Goal: Obtain resource: Obtain resource

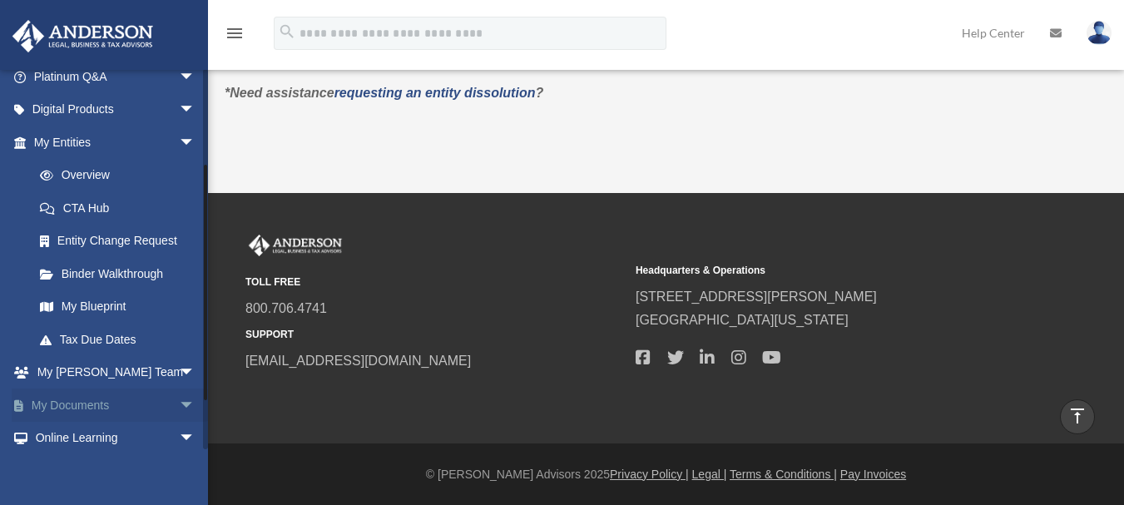
scroll to position [221, 0]
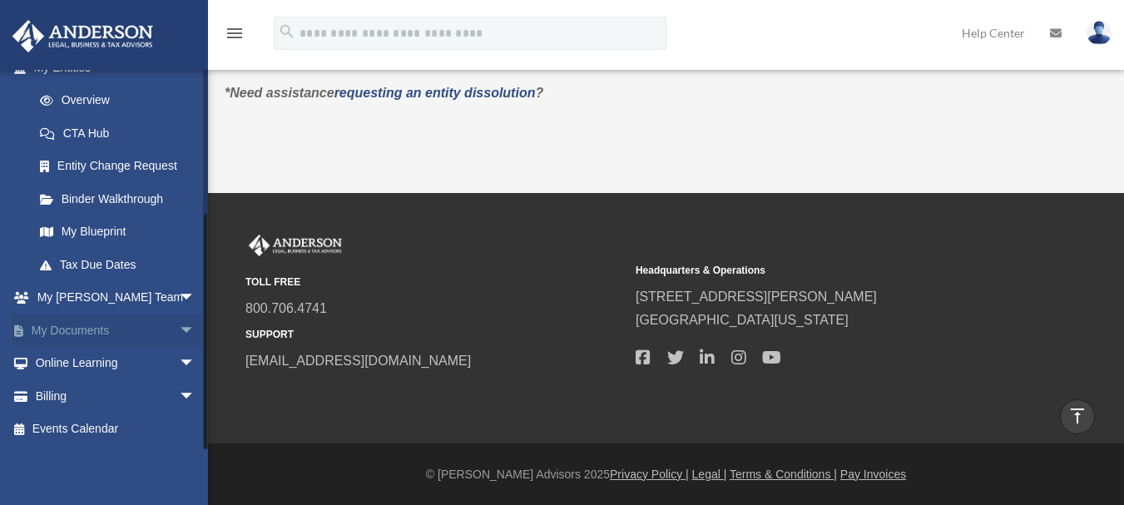
click at [179, 330] on span "arrow_drop_down" at bounding box center [195, 331] width 33 height 34
click at [70, 359] on link "Box" at bounding box center [121, 363] width 197 height 33
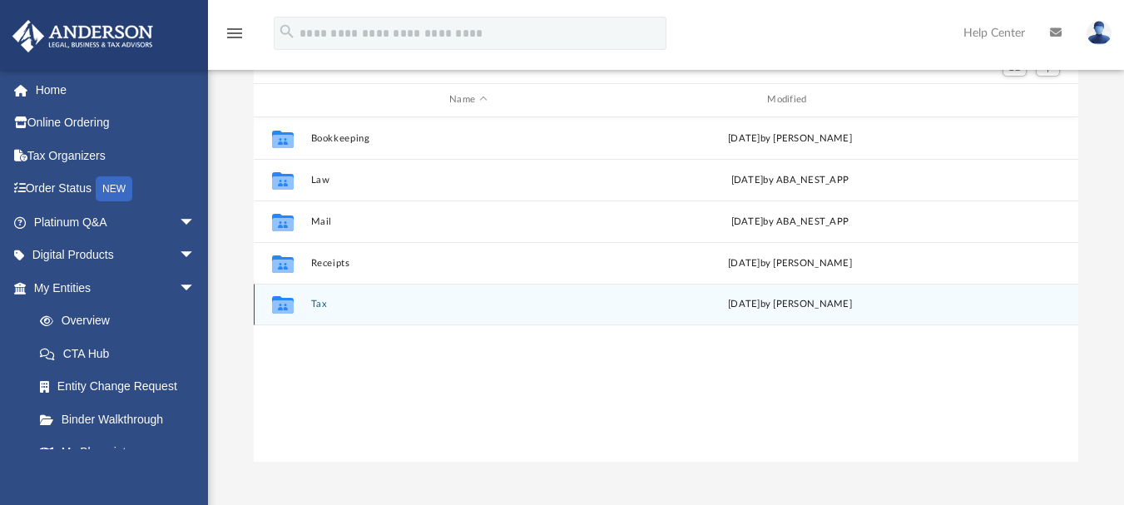
scroll to position [166, 0]
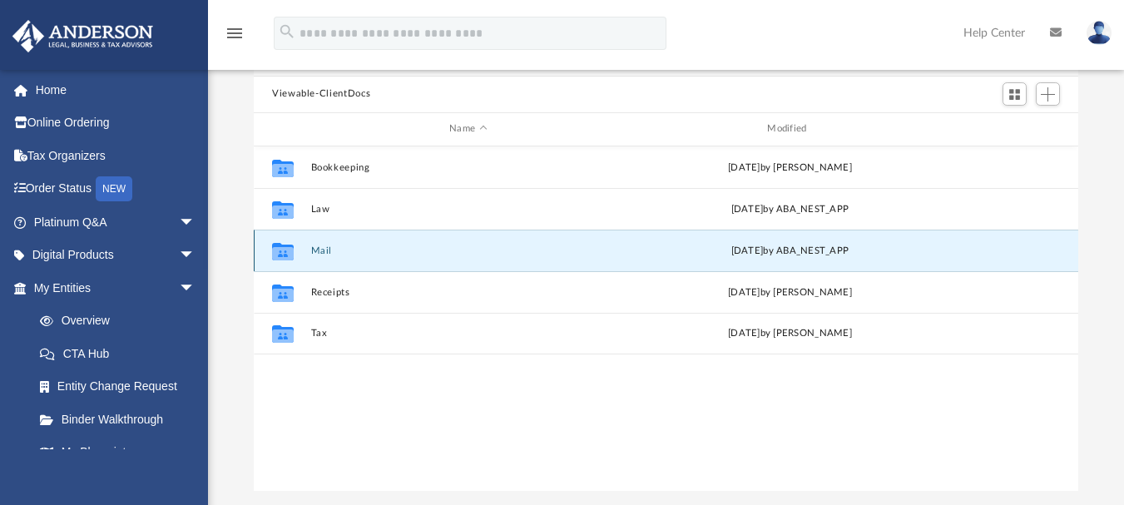
click at [319, 250] on button "Mail" at bounding box center [468, 250] width 315 height 11
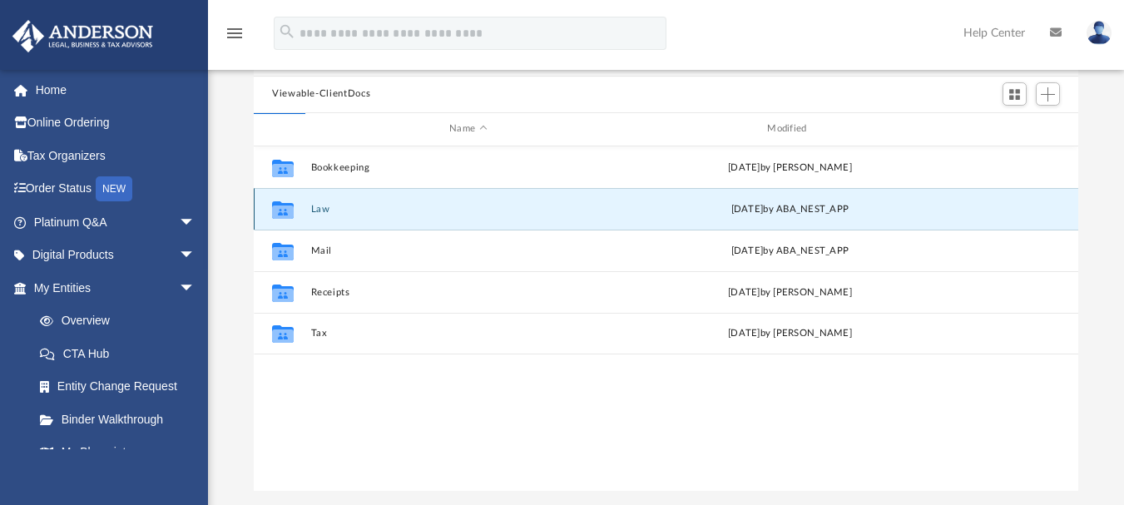
click at [319, 211] on button "Law" at bounding box center [468, 208] width 315 height 11
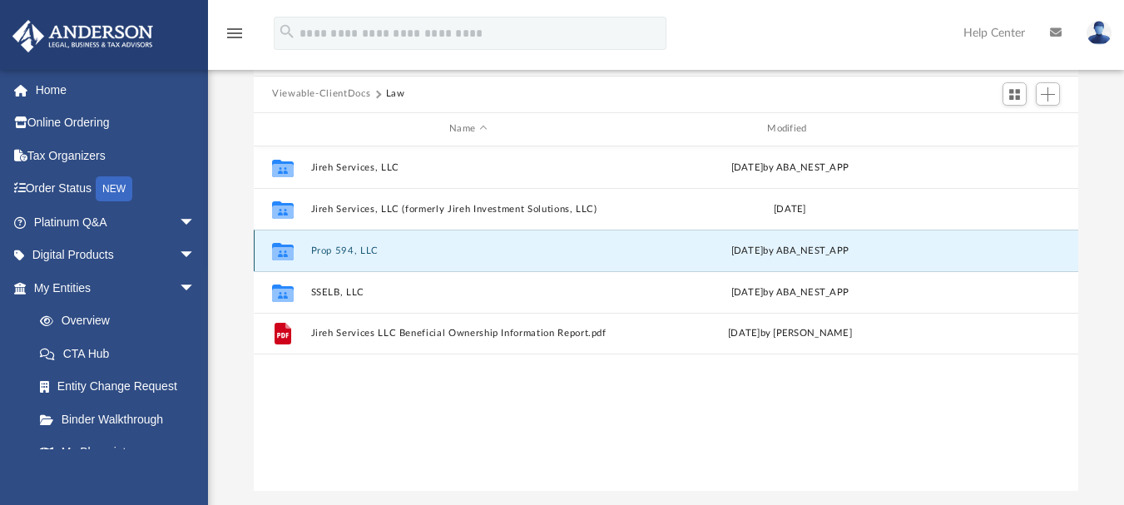
click at [333, 251] on button "Prop 594, LLC" at bounding box center [468, 250] width 315 height 11
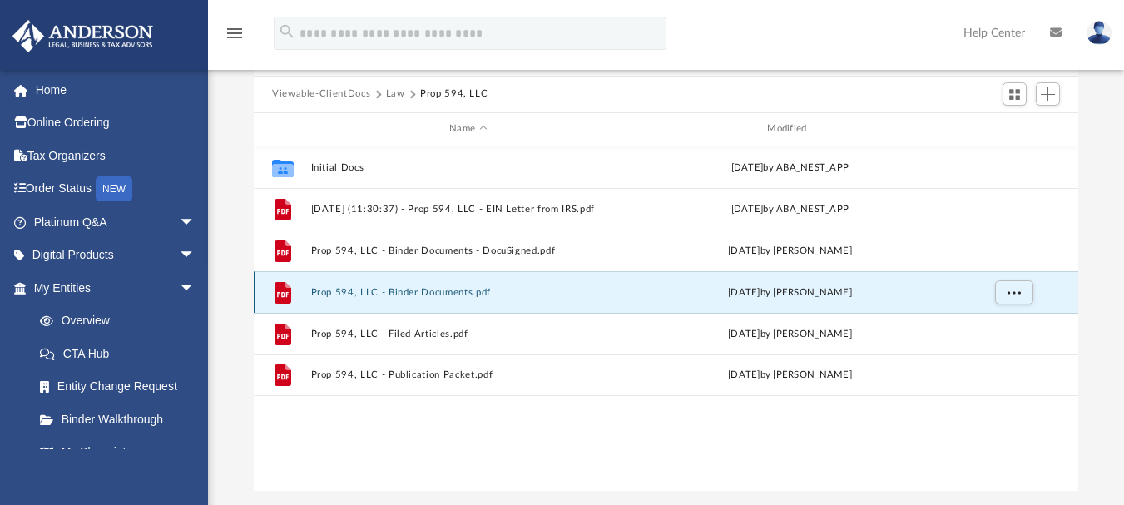
click at [364, 287] on button "Prop 594, LLC - Binder Documents.pdf" at bounding box center [468, 291] width 315 height 11
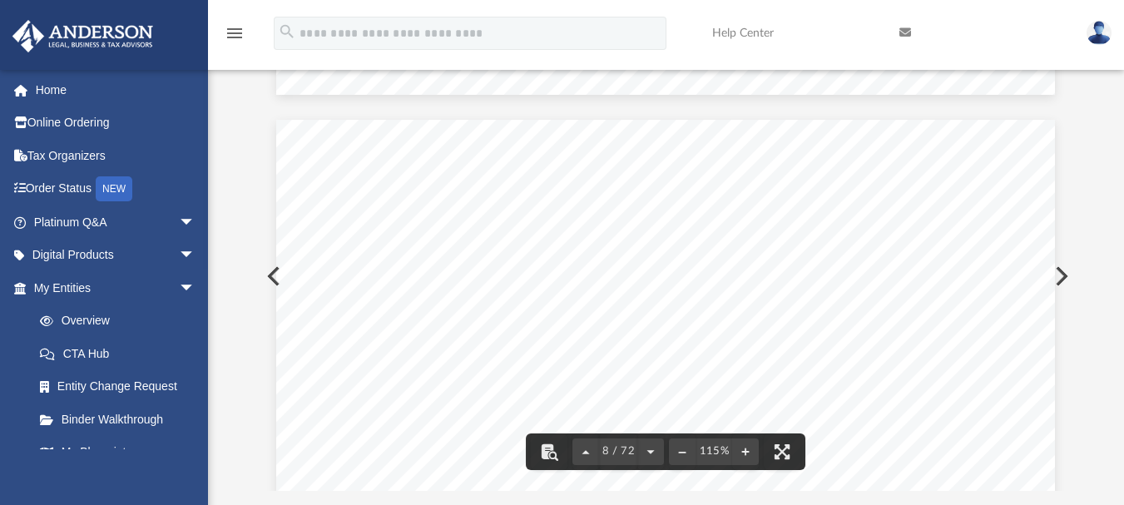
scroll to position [7157, 0]
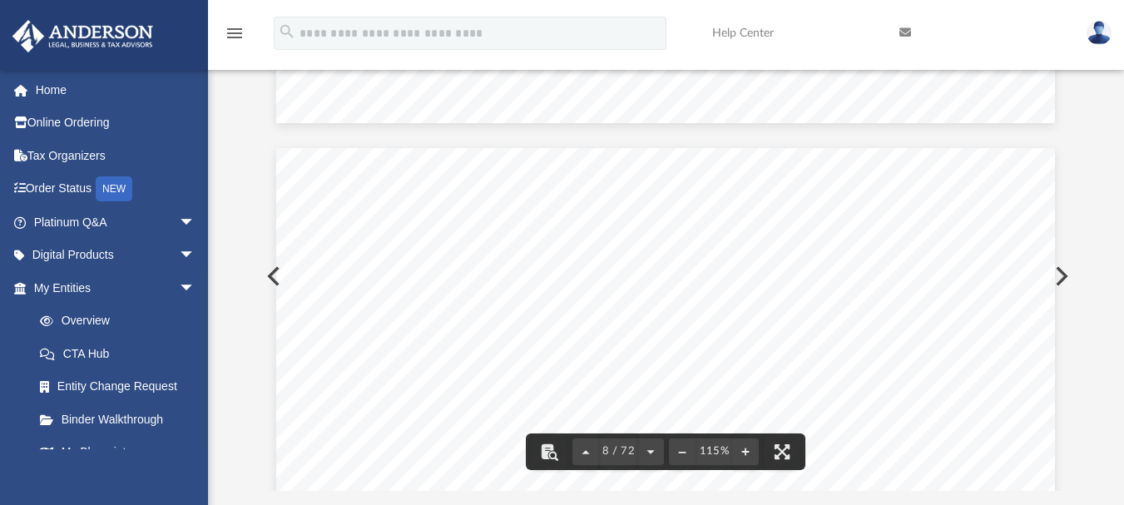
drag, startPoint x: 590, startPoint y: 285, endPoint x: 736, endPoint y: 349, distance: 159.1
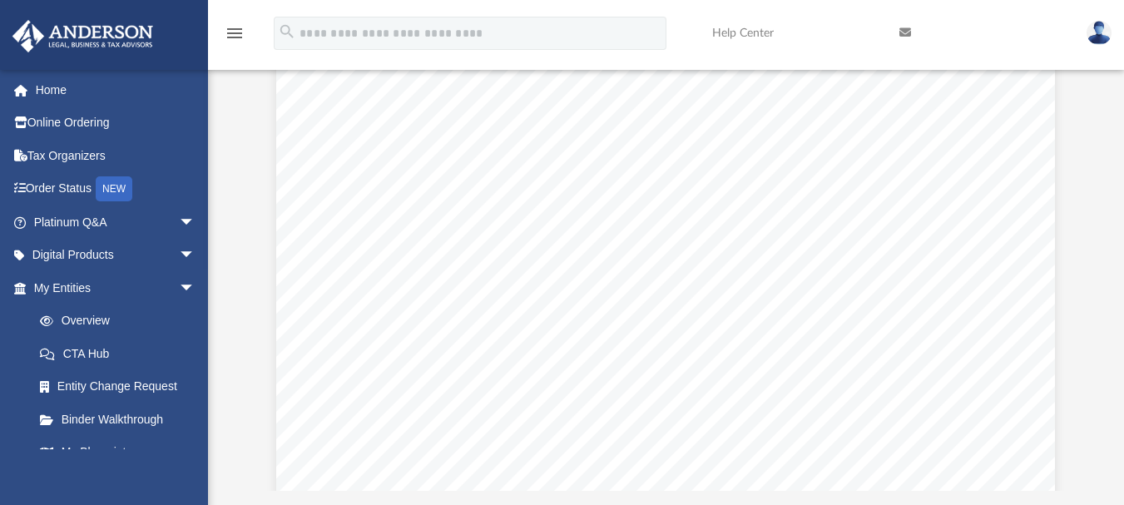
scroll to position [9383, 0]
click at [905, 30] on icon at bounding box center [906, 33] width 12 height 12
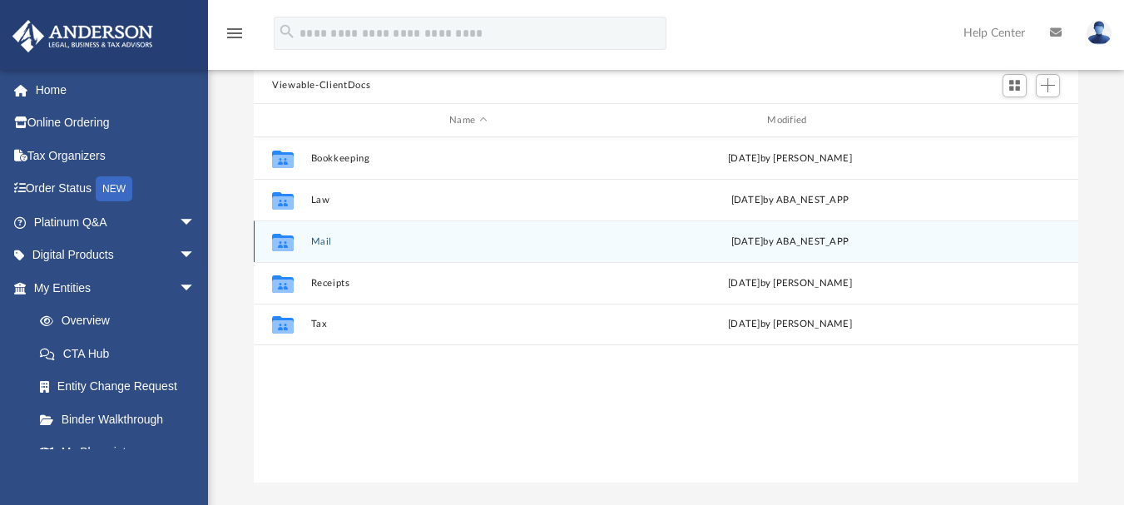
scroll to position [166, 0]
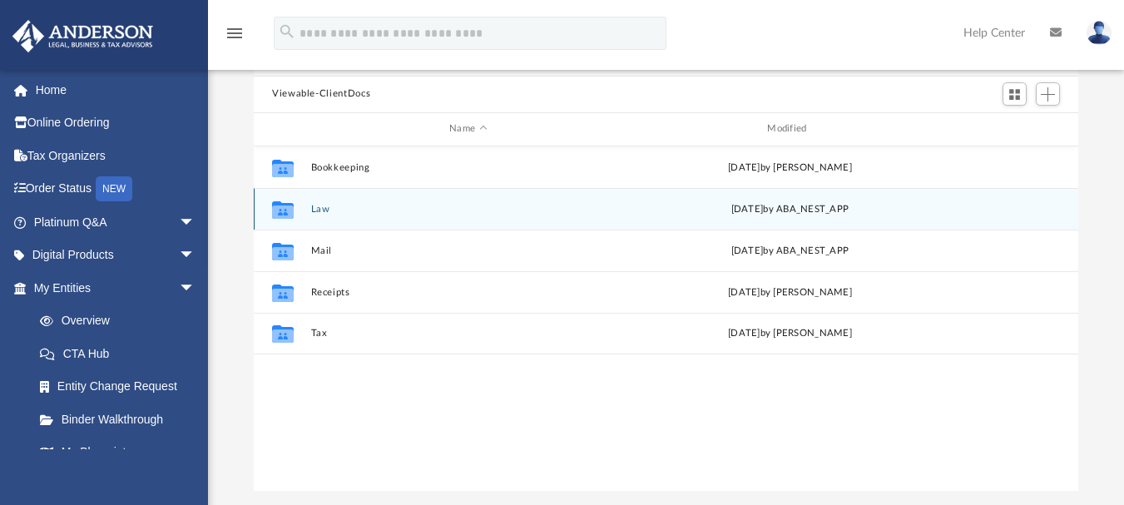
click at [322, 212] on button "Law" at bounding box center [468, 208] width 315 height 11
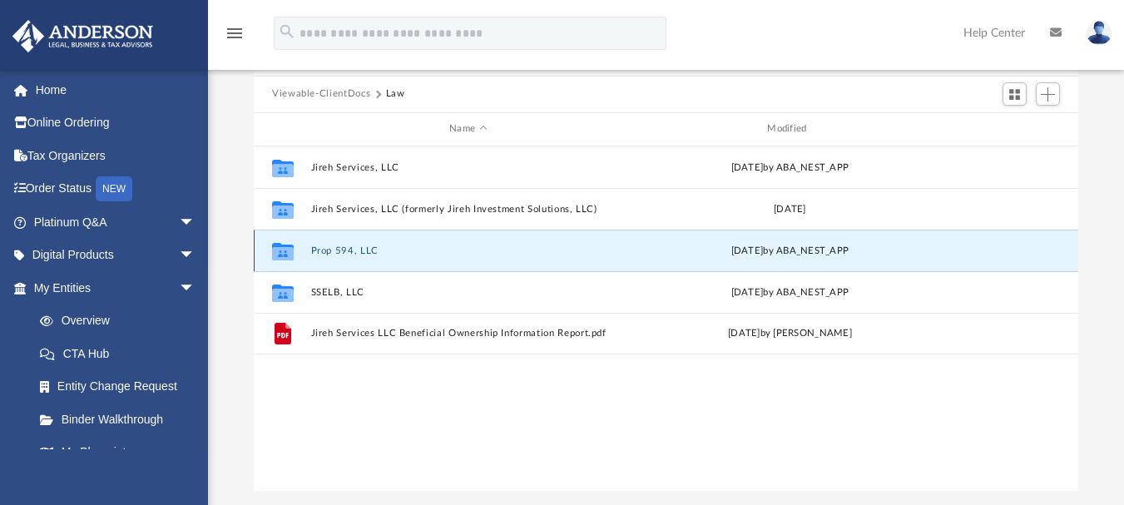
click at [341, 246] on button "Prop 594, LLC" at bounding box center [468, 250] width 315 height 11
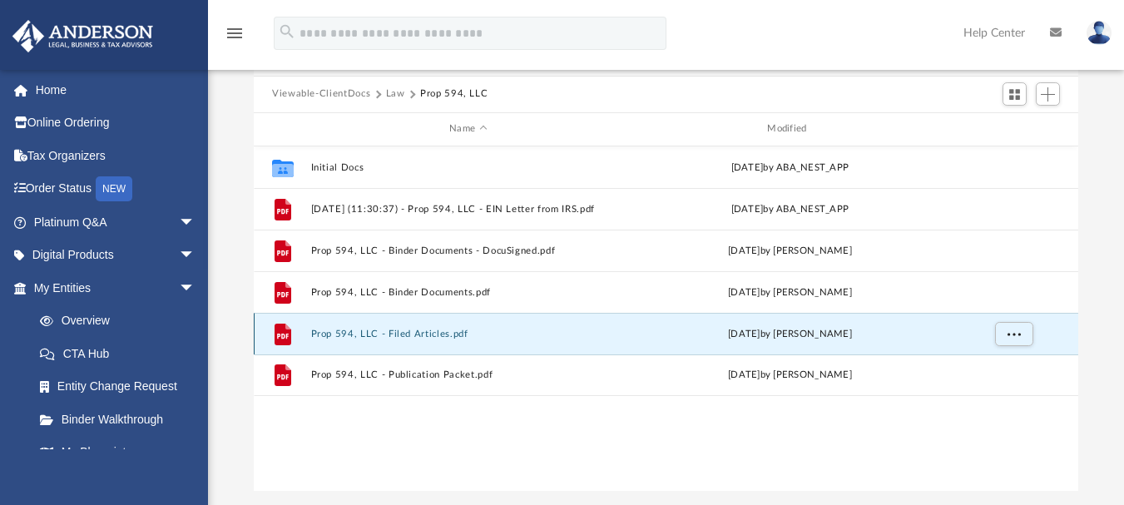
click at [370, 333] on button "Prop 594, LLC - Filed Articles.pdf" at bounding box center [468, 333] width 315 height 11
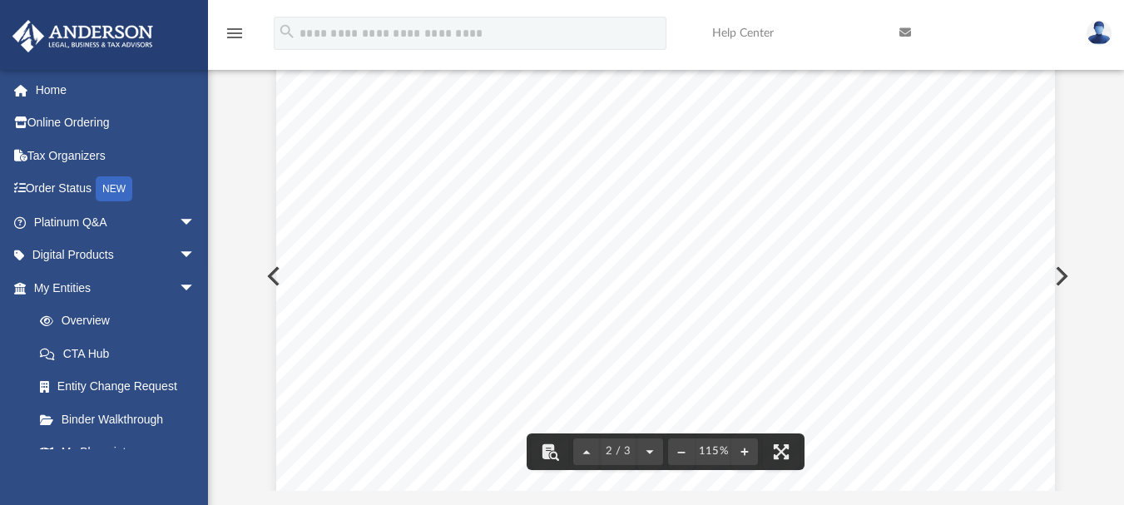
scroll to position [1332, 0]
drag, startPoint x: 1072, startPoint y: 291, endPoint x: 1059, endPoint y: 171, distance: 120.6
click at [1059, 171] on div "I hereby certify that the annexed copy for PROP 594, LLC , File Number 24102200…" at bounding box center [666, 276] width 825 height 429
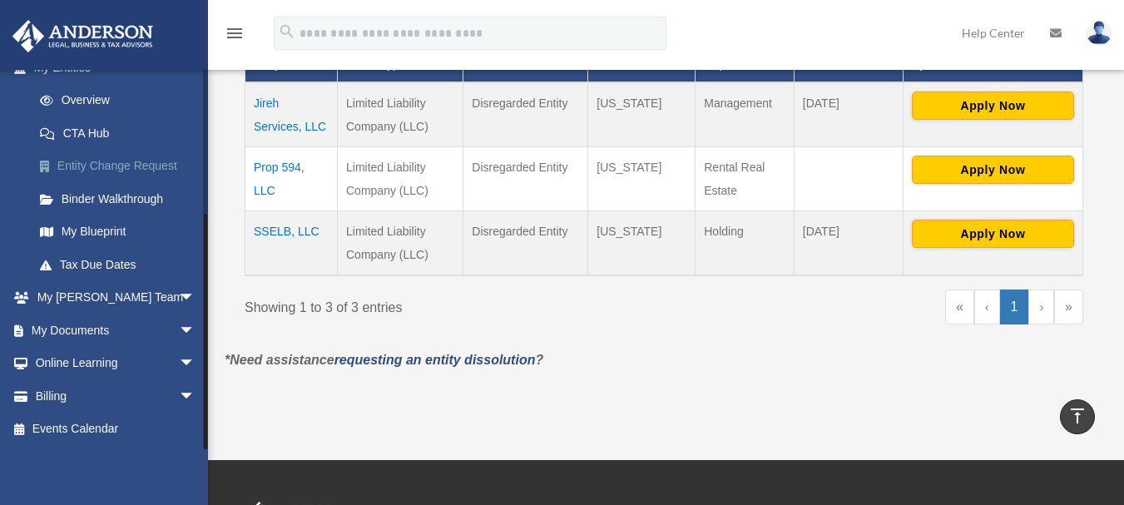
scroll to position [430, 0]
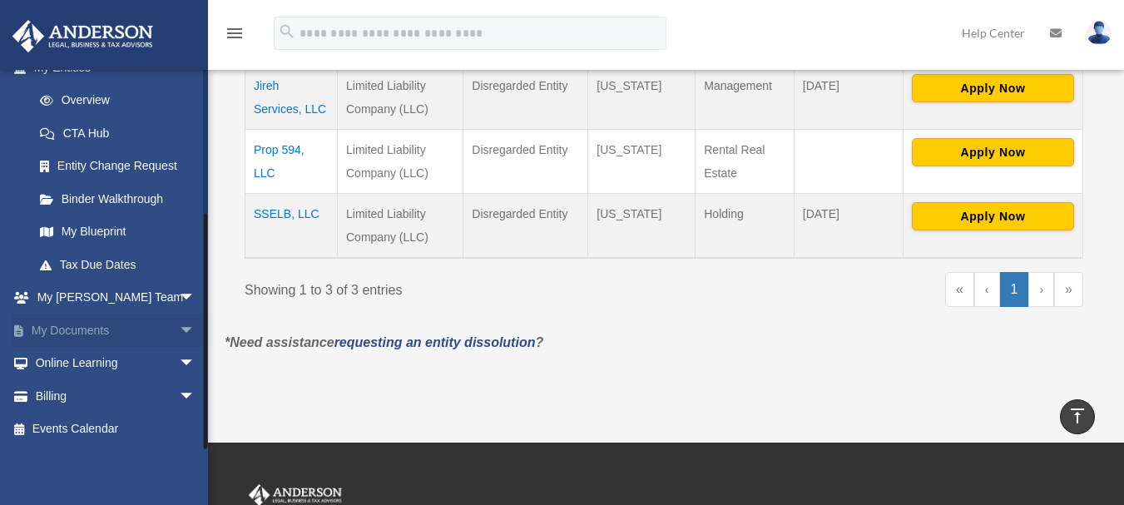
click at [179, 338] on span "arrow_drop_down" at bounding box center [195, 331] width 33 height 34
click at [53, 365] on span at bounding box center [54, 364] width 11 height 12
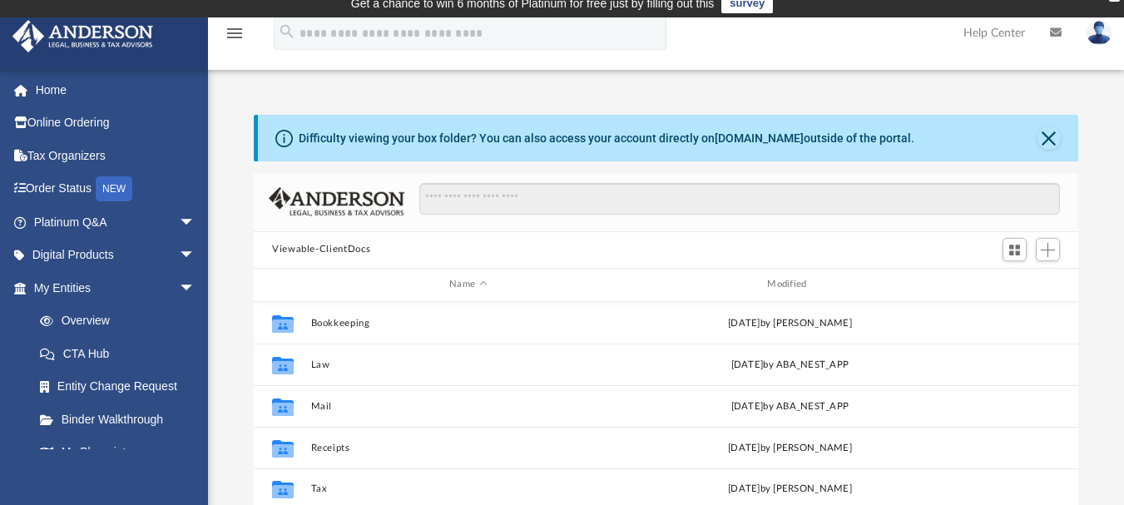
scroll to position [83, 0]
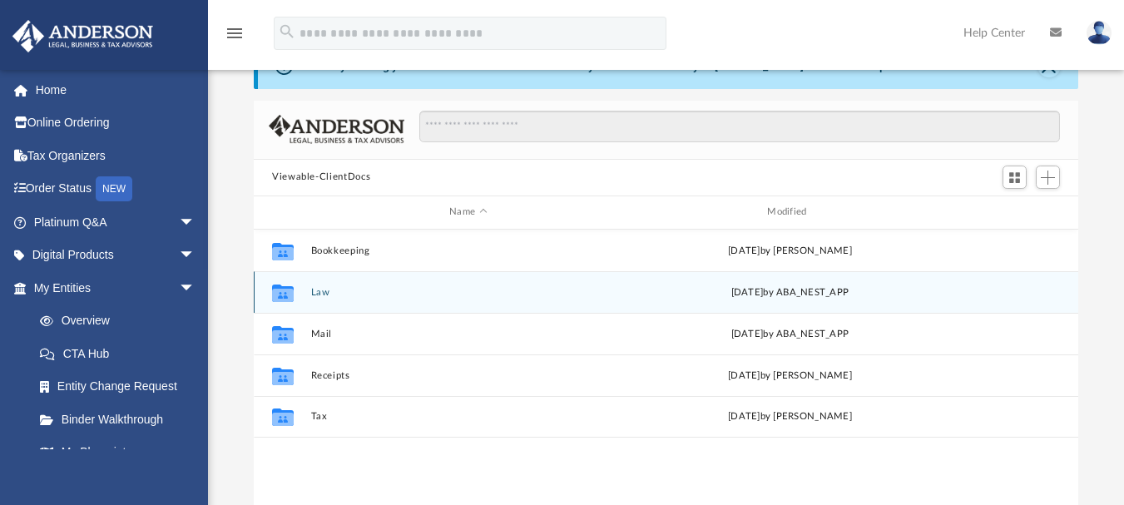
click at [305, 298] on div "Collaborated Folder Law [DATE] by ABA_NEST_APP" at bounding box center [666, 292] width 825 height 42
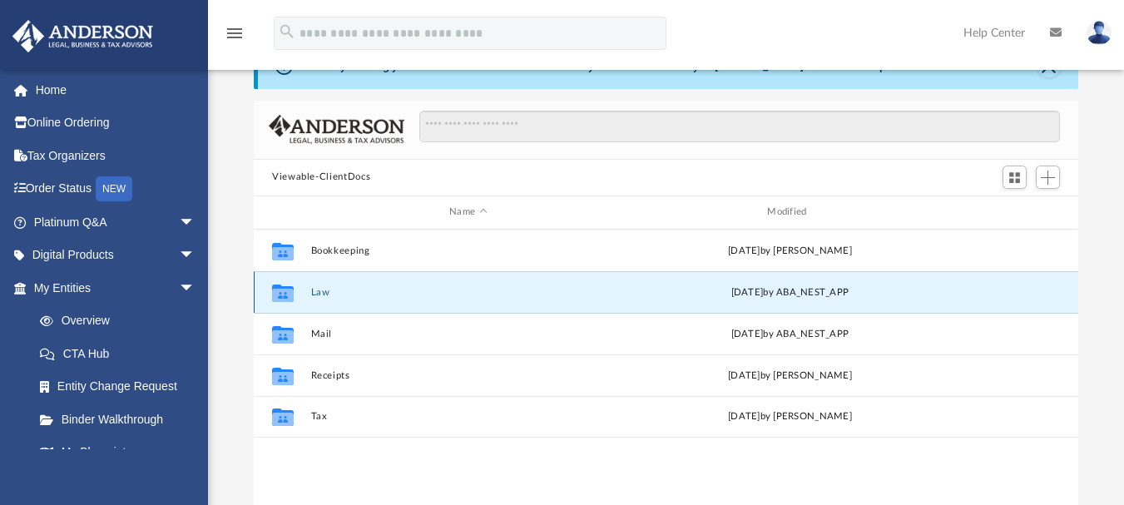
click at [312, 290] on button "Law" at bounding box center [468, 291] width 315 height 11
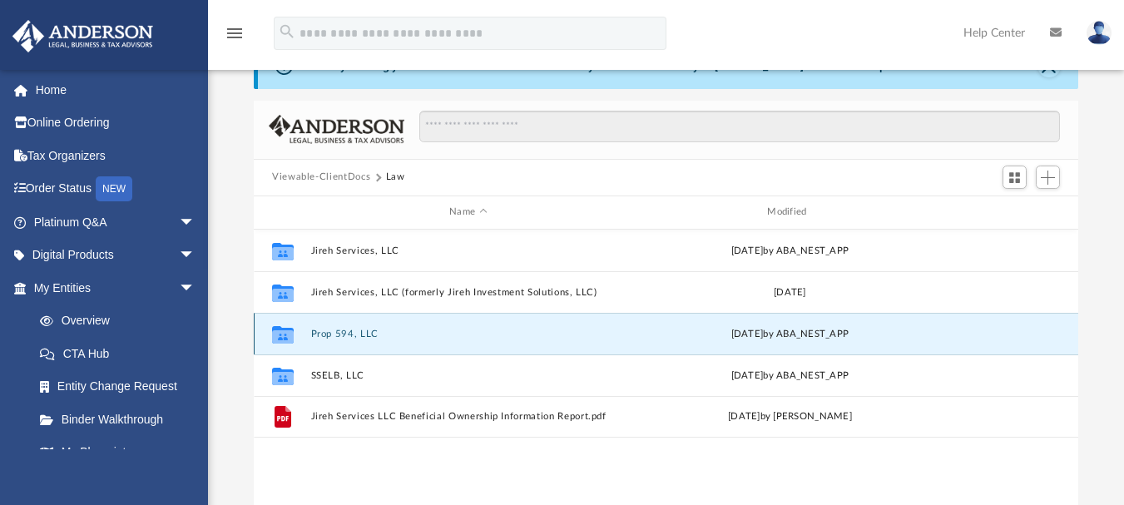
click at [350, 331] on button "Prop 594, LLC" at bounding box center [468, 333] width 315 height 11
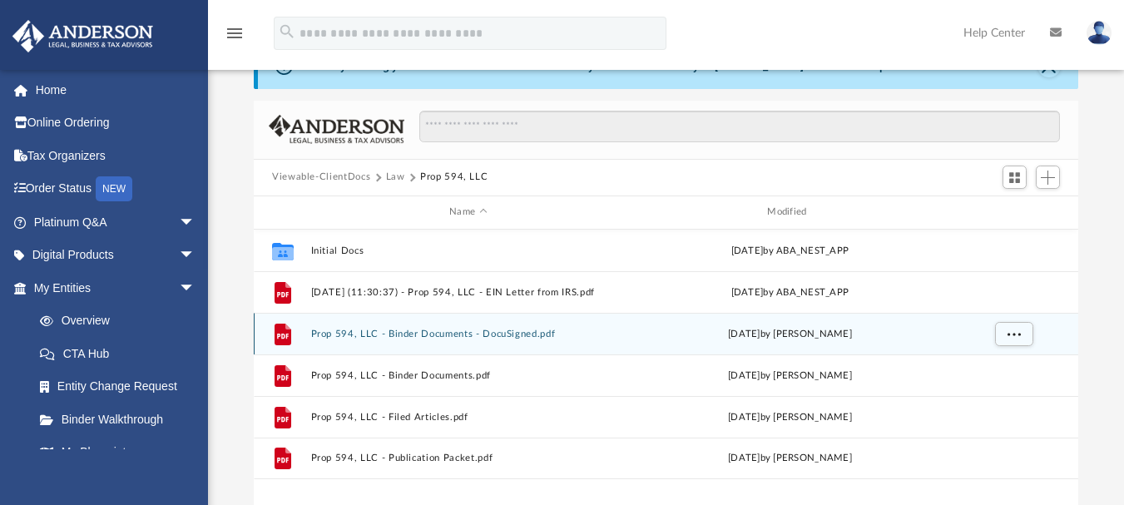
click at [377, 330] on button "Prop 594, LLC - Binder Documents - DocuSigned.pdf" at bounding box center [468, 333] width 315 height 11
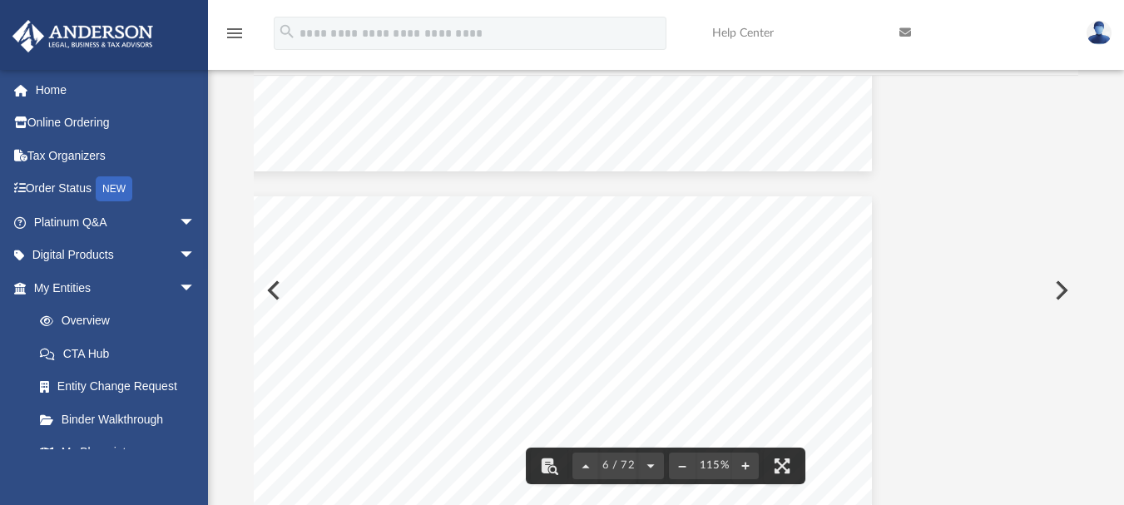
scroll to position [4981, 196]
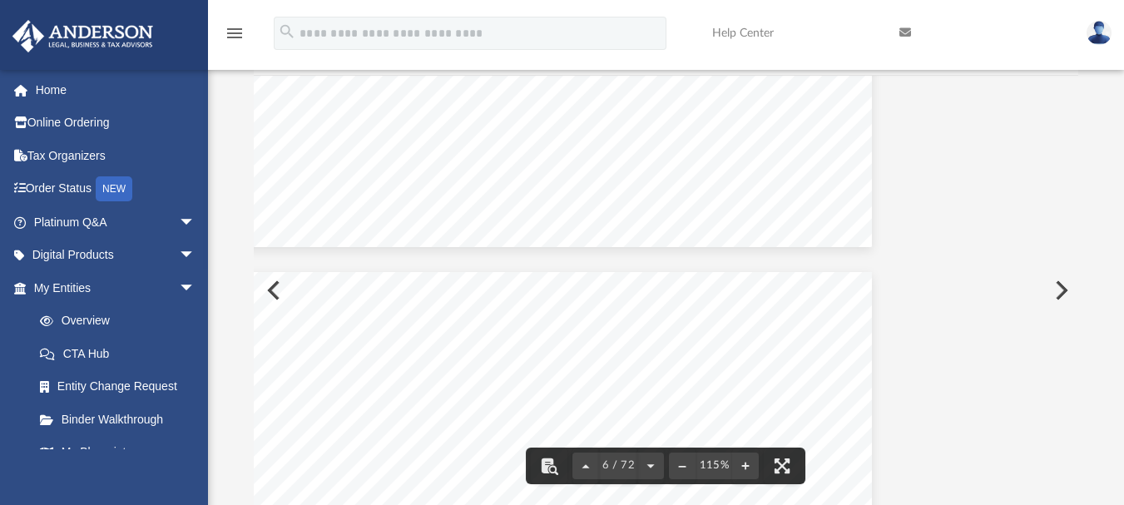
drag, startPoint x: 1069, startPoint y: 128, endPoint x: 1069, endPoint y: 82, distance: 46.6
click at [1069, 82] on div "Viewable-ClientDocs Law Prop 594, LLC Name Modified Collaborated Folder Initial…" at bounding box center [666, 269] width 825 height 474
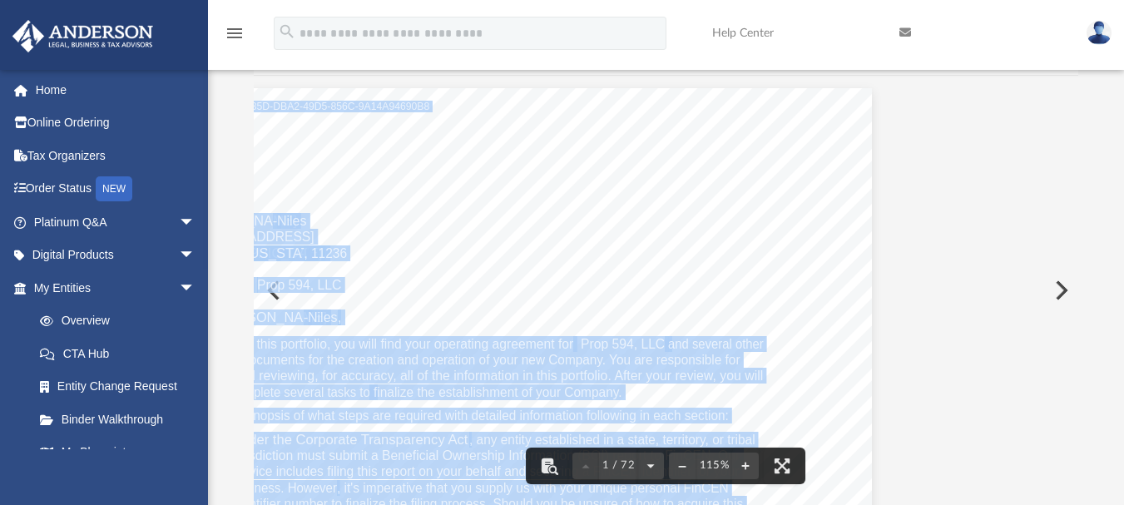
click at [268, 291] on span "Prop 594, LLC" at bounding box center [299, 286] width 84 height 14
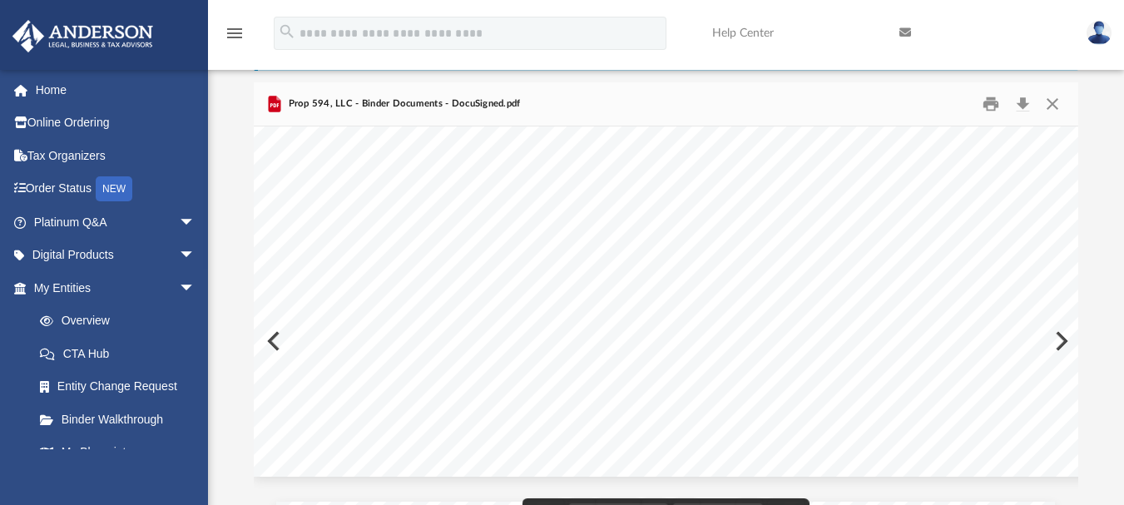
scroll to position [0, 0]
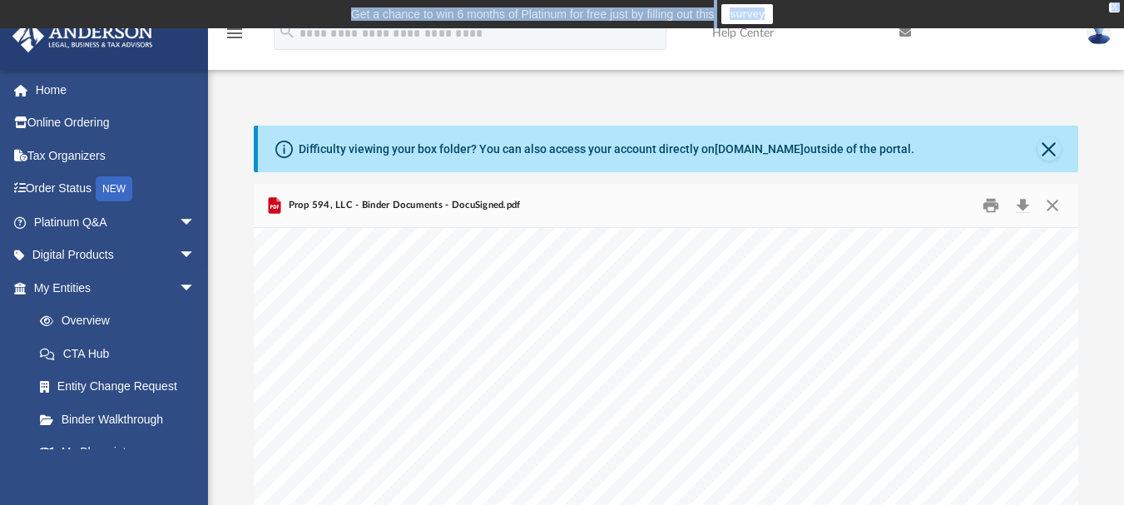
click at [1121, 8] on div "X Get a chance to win 6 months of Platinum for free just by filling out this su…" at bounding box center [562, 14] width 1124 height 28
click at [1114, 7] on div "X" at bounding box center [1114, 7] width 11 height 10
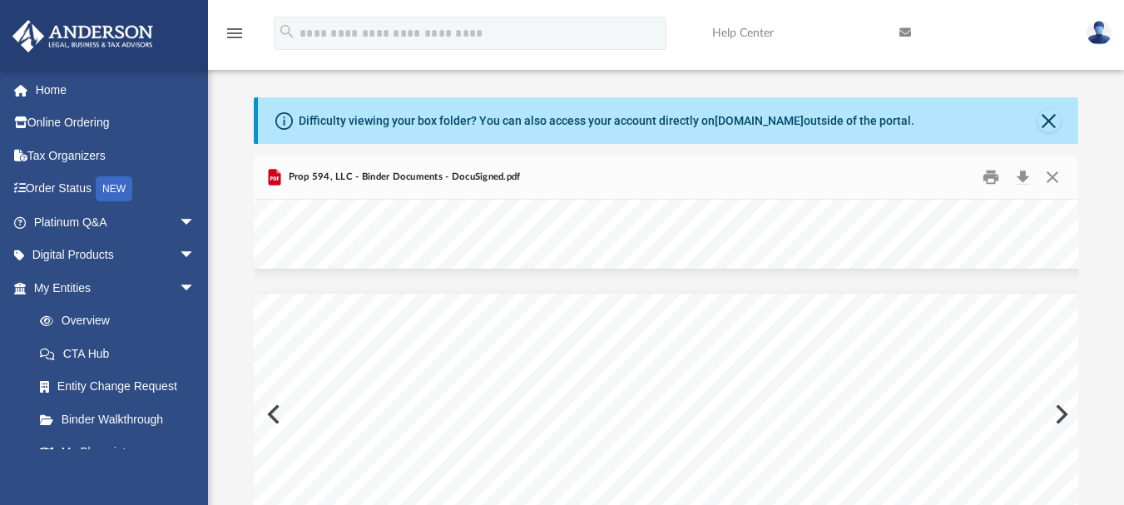
scroll to position [67582, 0]
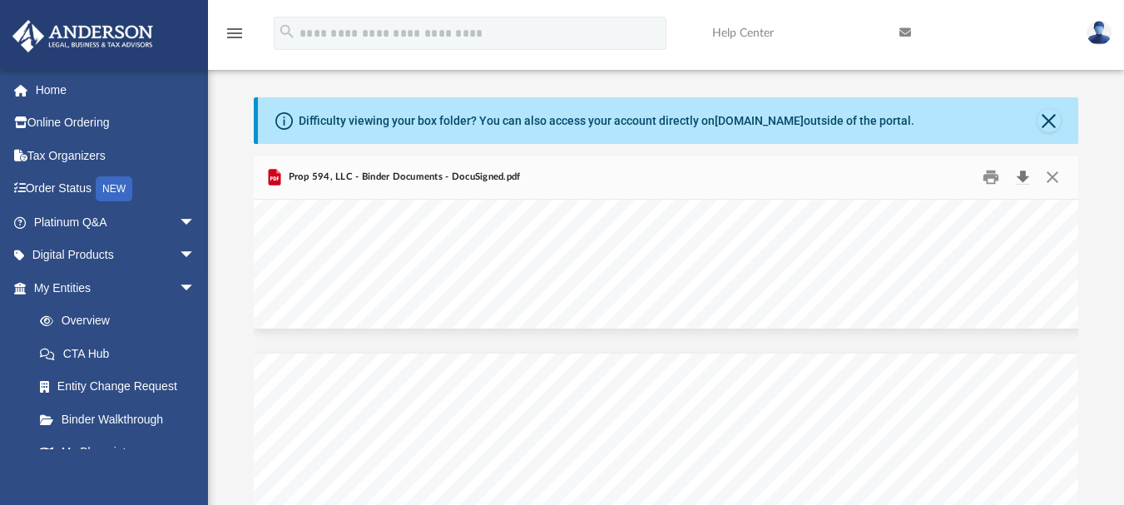
click at [1019, 181] on button "Download" at bounding box center [1023, 177] width 30 height 26
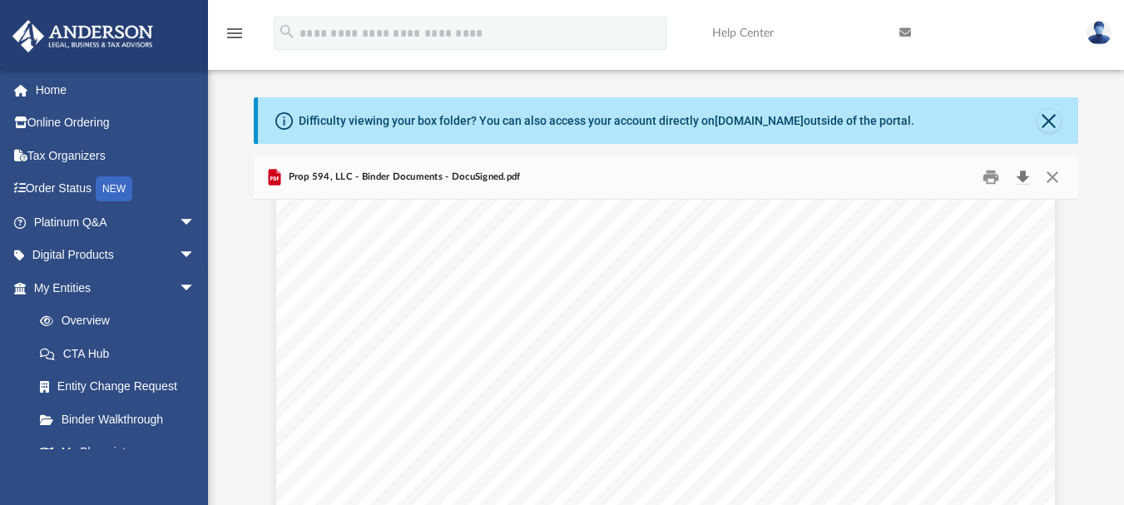
scroll to position [62338, 0]
click at [834, 421] on div "Operating Agreement of Prop 594, LLC Docusign Envelope ID: 9993C35D-DBA2-49D5-8…" at bounding box center [665, 360] width 779 height 1008
drag, startPoint x: 1013, startPoint y: 378, endPoint x: 1013, endPoint y: 191, distance: 186.4
click at [1013, 191] on div "Prop 594, LLC - Binder Documents - DocuSigned.pdf Operating Agreement of Prop 5…" at bounding box center [666, 393] width 825 height 474
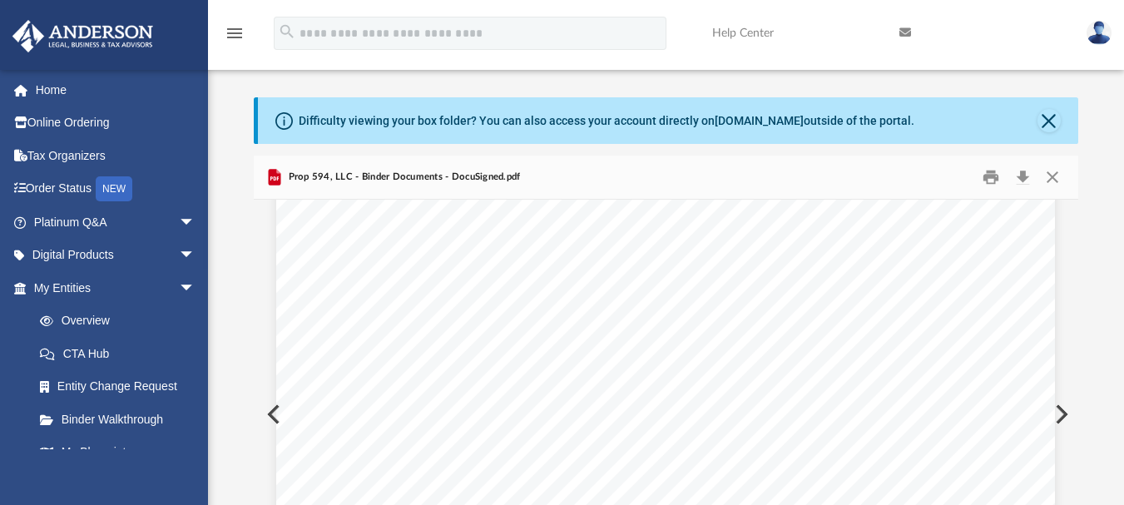
drag, startPoint x: 1052, startPoint y: 374, endPoint x: 1053, endPoint y: 200, distance: 173.9
click at [276, 414] on div "CRITICAL DUE DATES Reporting Companies formed between January 1, 2024, and Dece…" at bounding box center [665, 129] width 779 height 1008
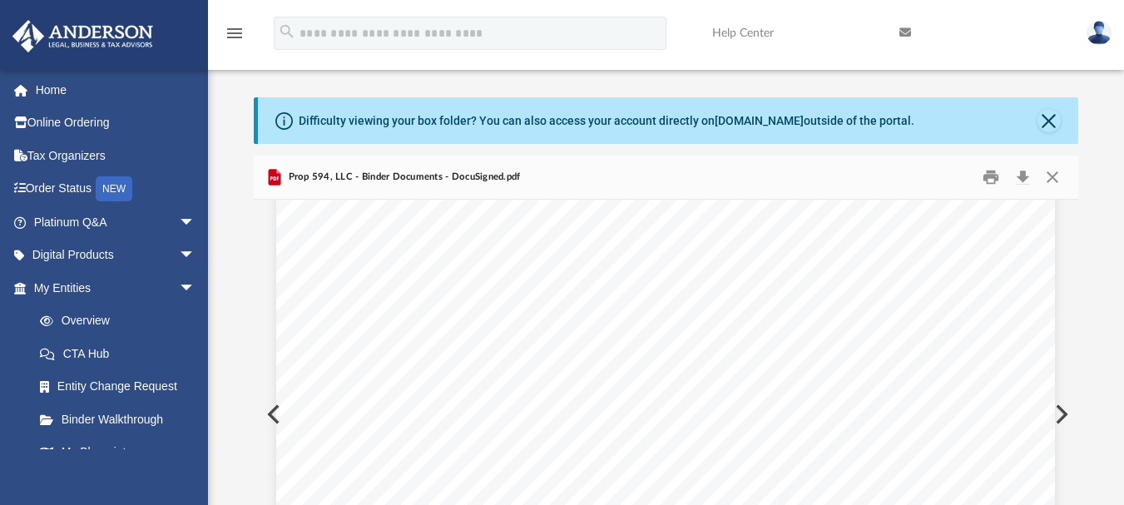
click at [276, 414] on div "CRITICAL DUE DATES Reporting Companies formed between January 1, 2024, and Dece…" at bounding box center [665, 129] width 779 height 1008
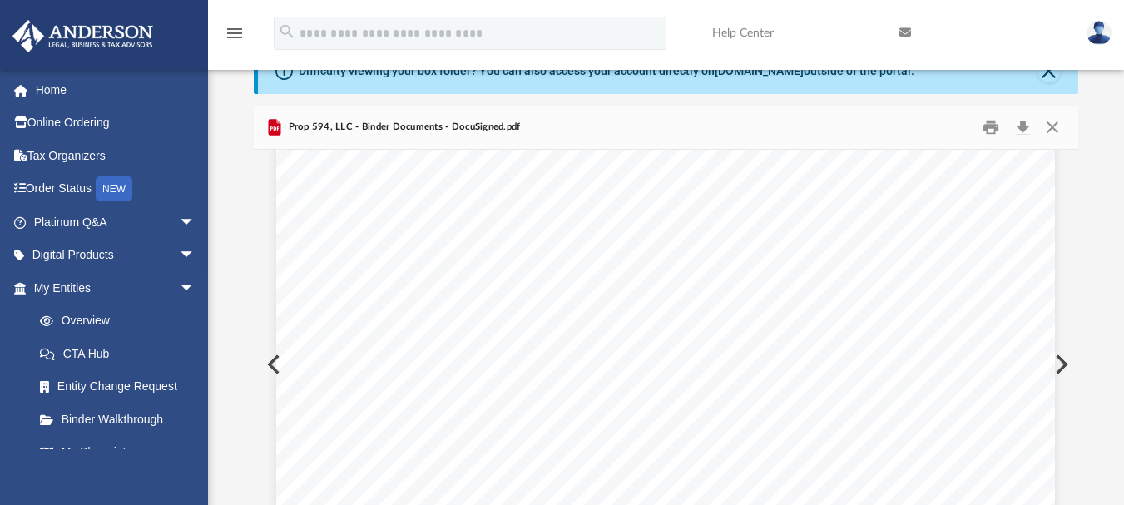
scroll to position [3236, 0]
click at [179, 286] on span "arrow_drop_down" at bounding box center [195, 288] width 33 height 34
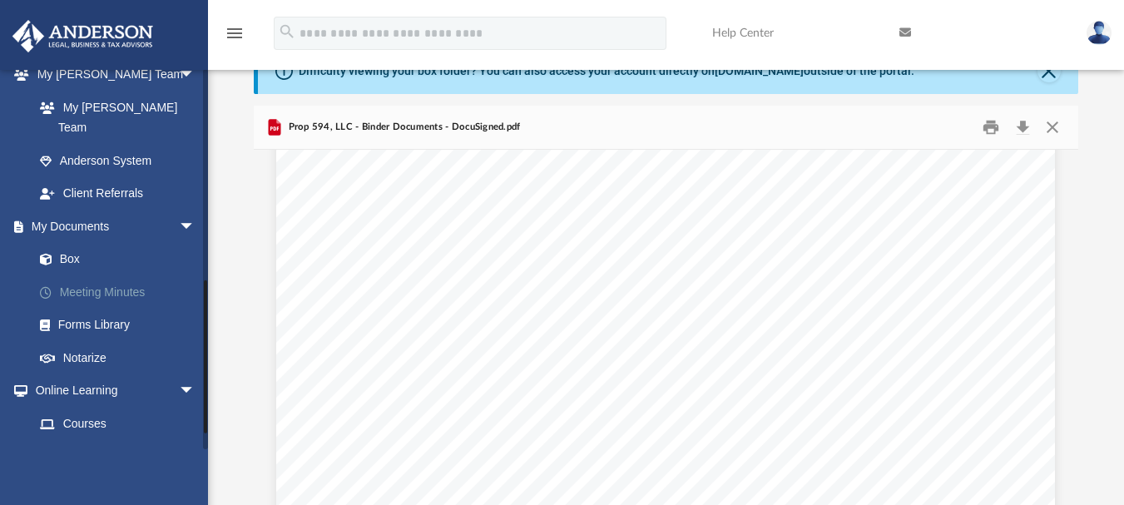
scroll to position [333, 0]
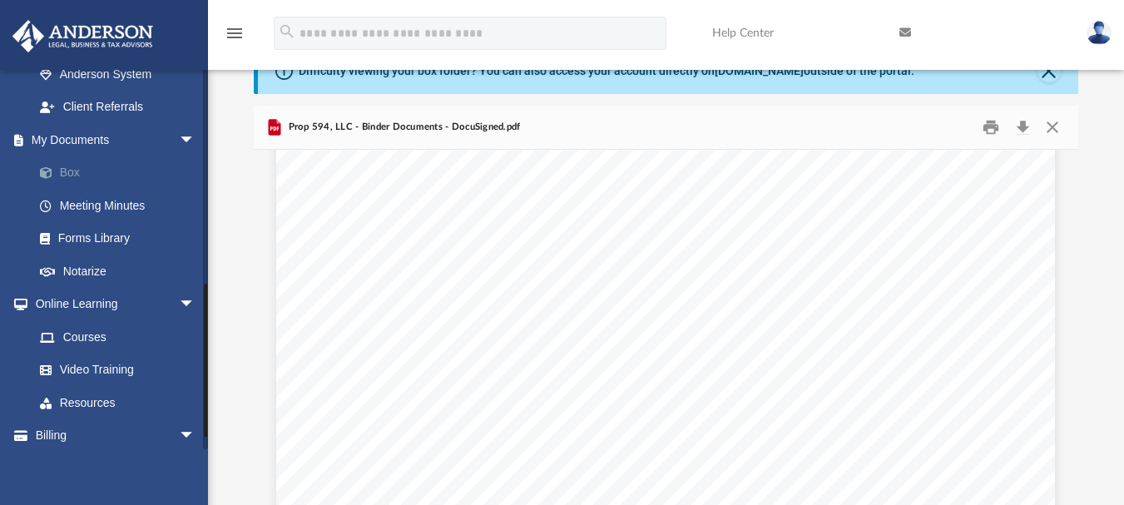
click at [55, 167] on span at bounding box center [54, 173] width 11 height 12
click at [67, 156] on link "Box" at bounding box center [121, 172] width 197 height 33
click at [73, 156] on link "Box" at bounding box center [121, 172] width 197 height 33
click at [66, 156] on link "Box" at bounding box center [121, 172] width 197 height 33
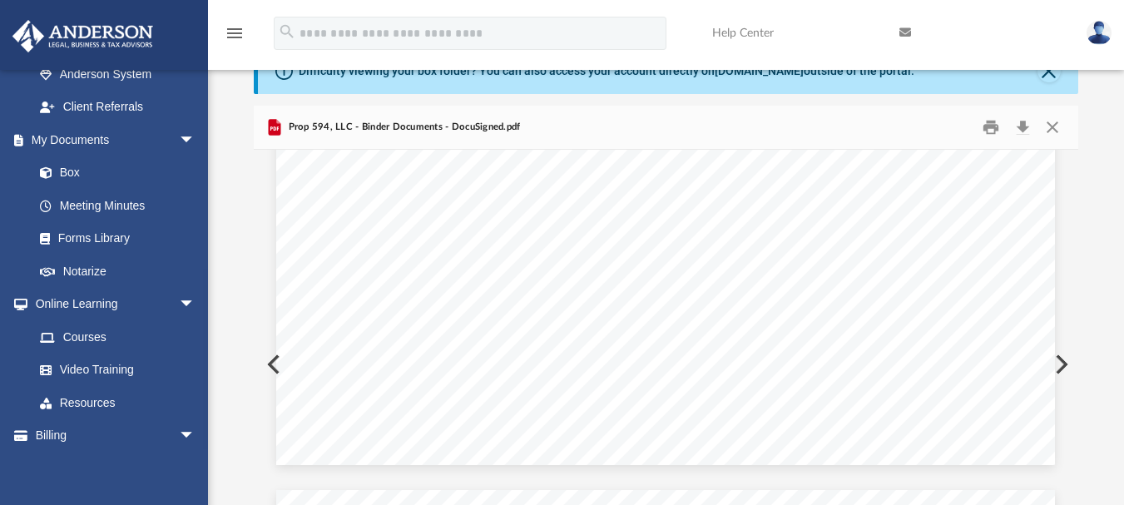
scroll to position [0, 0]
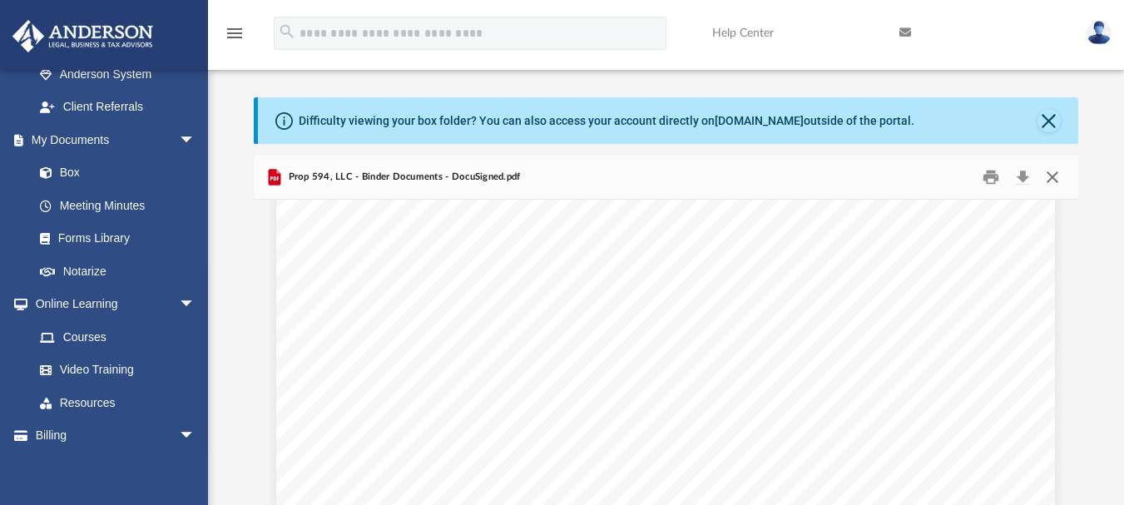
click at [1050, 177] on button "Close" at bounding box center [1053, 177] width 30 height 26
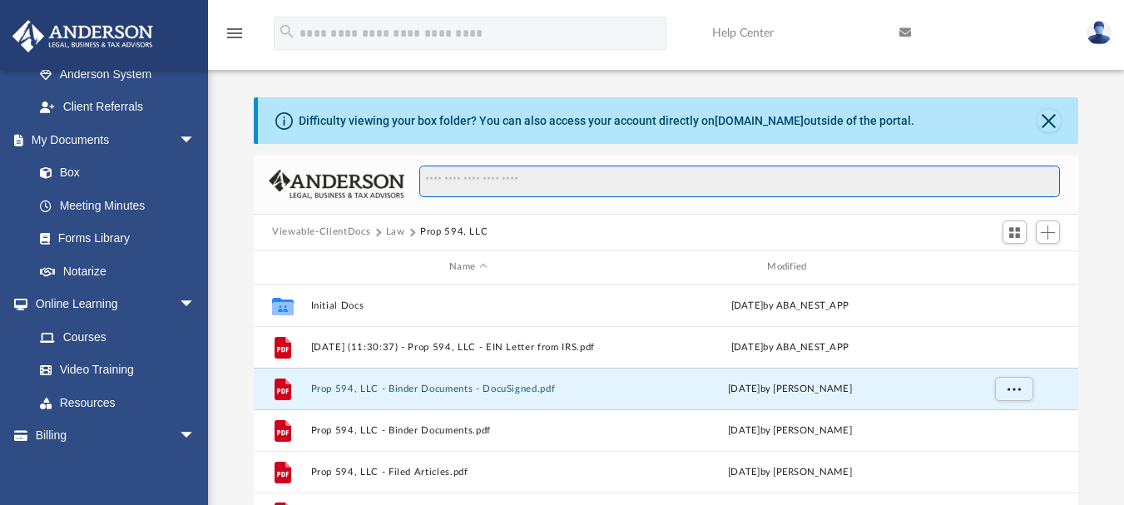
click at [563, 176] on input "Search files and folders" at bounding box center [739, 182] width 641 height 32
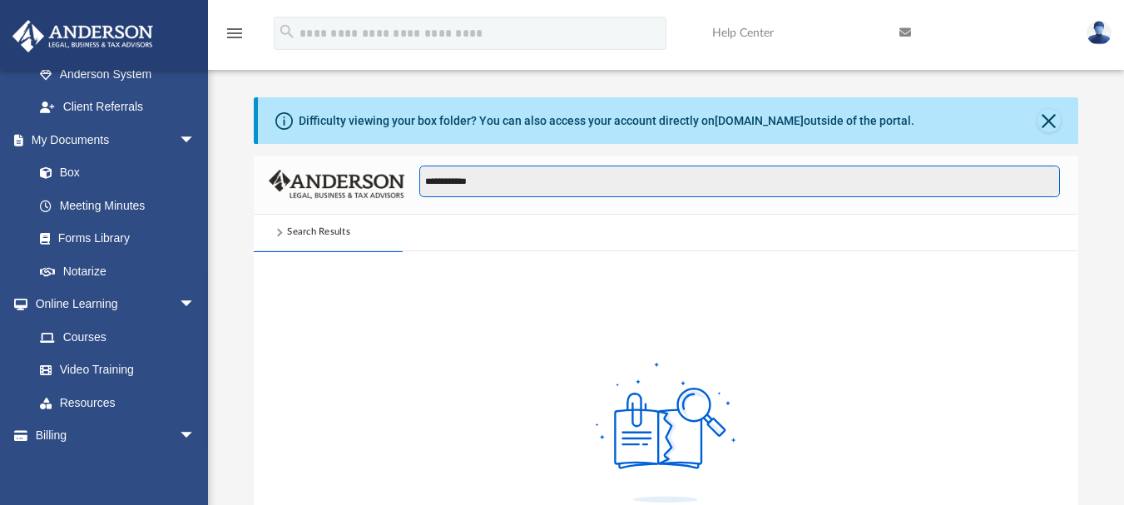
type input "**********"
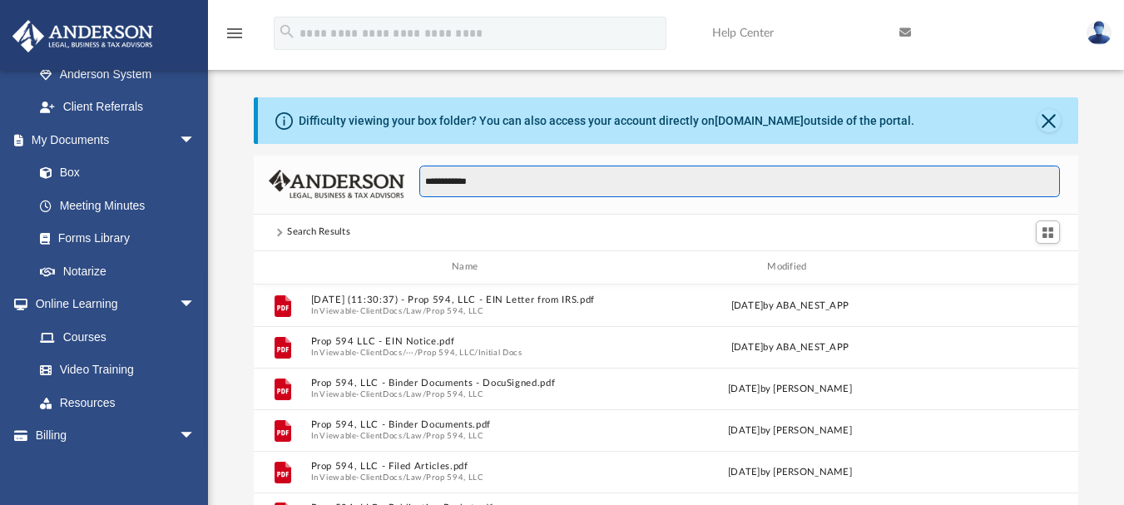
scroll to position [366, 812]
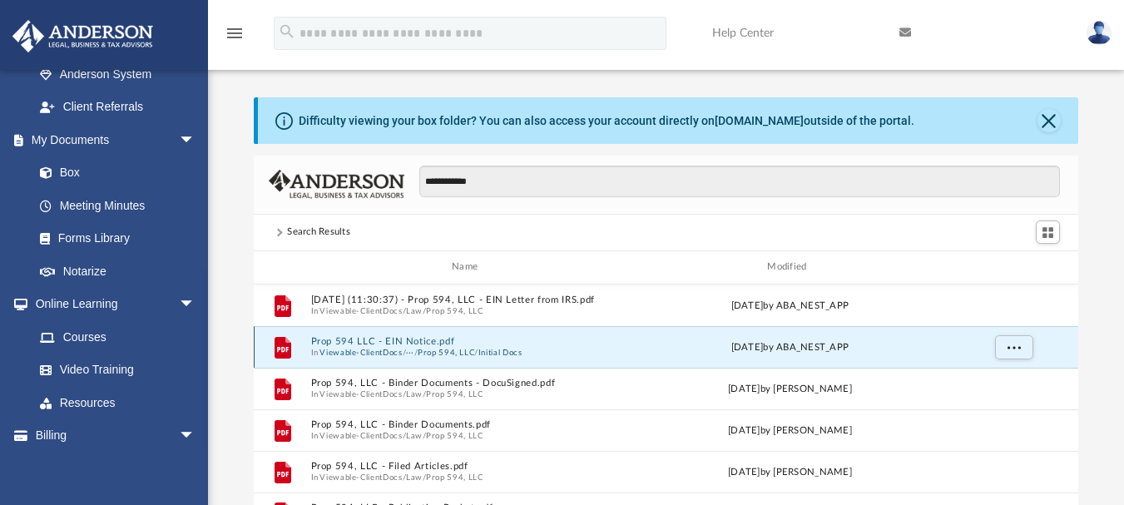
click at [365, 336] on button "Prop 594 LLC - EIN Notice.pdf" at bounding box center [468, 341] width 315 height 11
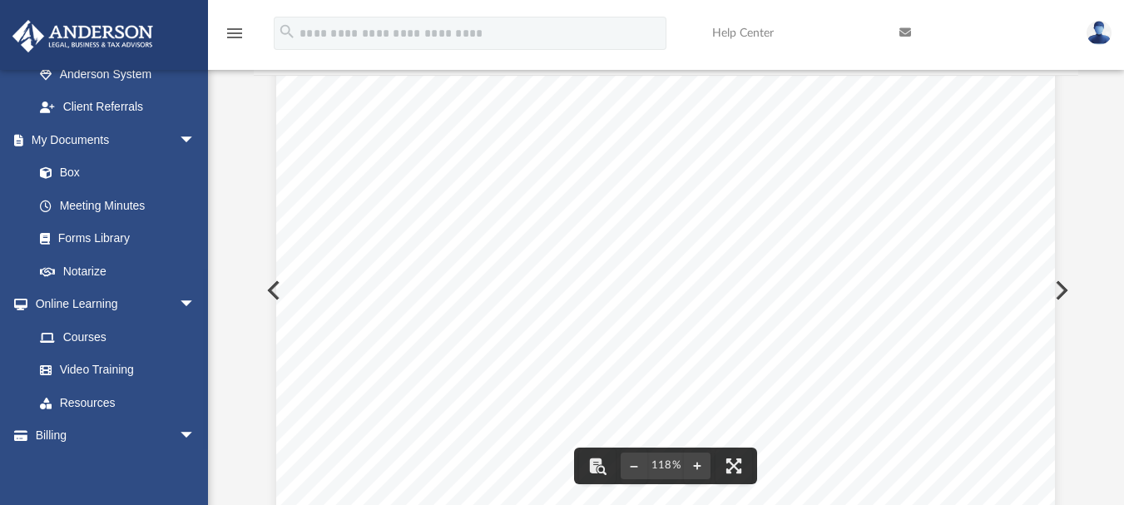
scroll to position [166, 0]
click at [787, 299] on span "Continue >>" at bounding box center [787, 296] width 71 height 13
click at [812, 386] on span "Continue >>" at bounding box center [787, 380] width 71 height 13
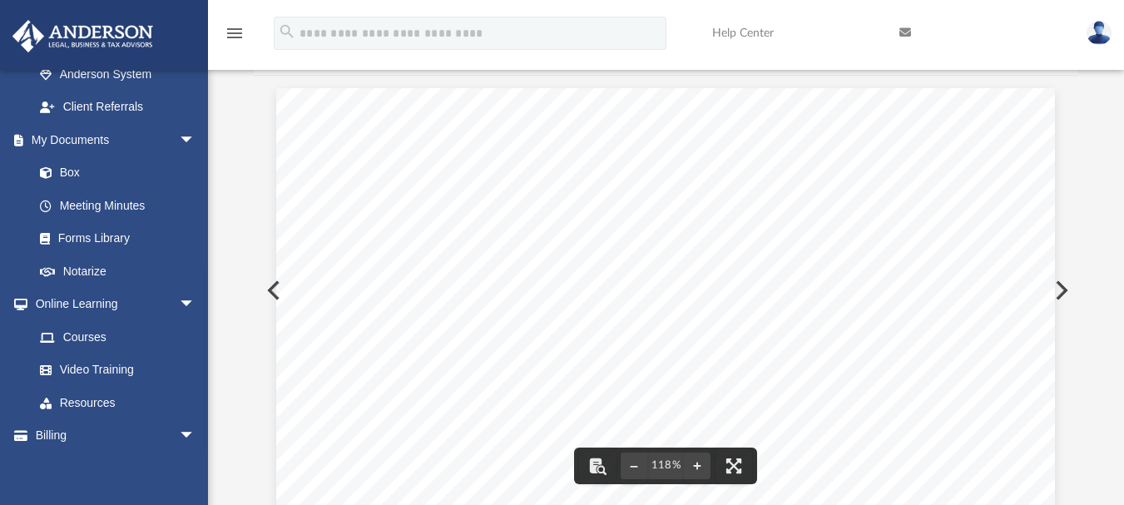
click at [955, 227] on span "5. EIN Confirmation" at bounding box center [965, 230] width 109 height 12
click at [786, 302] on span "Continue >>" at bounding box center [787, 296] width 71 height 13
click at [804, 297] on span "Continue >>" at bounding box center [787, 296] width 71 height 13
click at [278, 291] on div "Your Progress: 1. Identity 2. Authenticate 3. Addresses 4. Details 5. EIN Confi…" at bounding box center [665, 473] width 779 height 1102
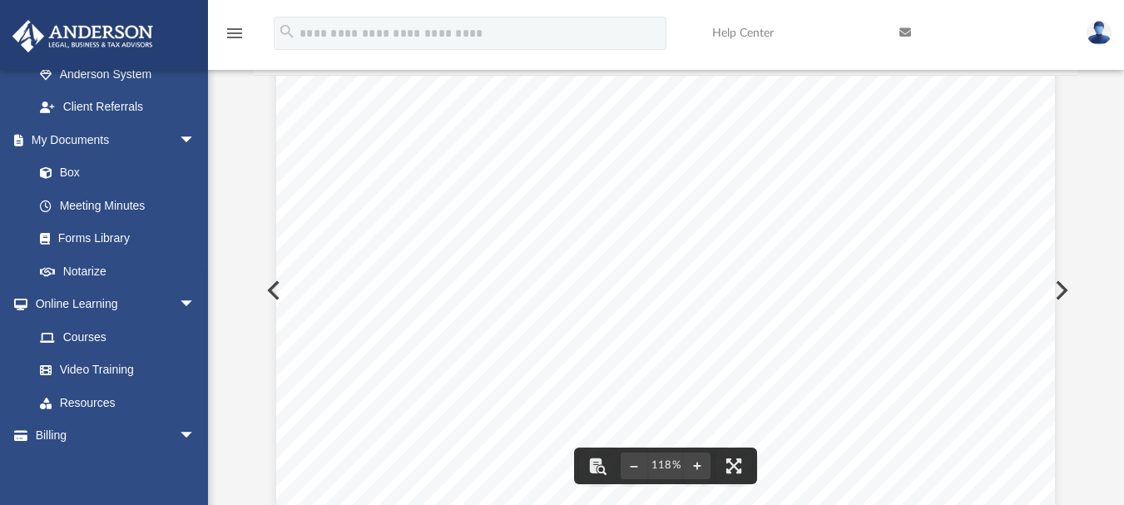
scroll to position [366, 812]
click at [524, 166] on span "PROP 594 LLC" at bounding box center [501, 163] width 82 height 12
click at [963, 230] on span "5. EIN Confirmation" at bounding box center [965, 230] width 109 height 12
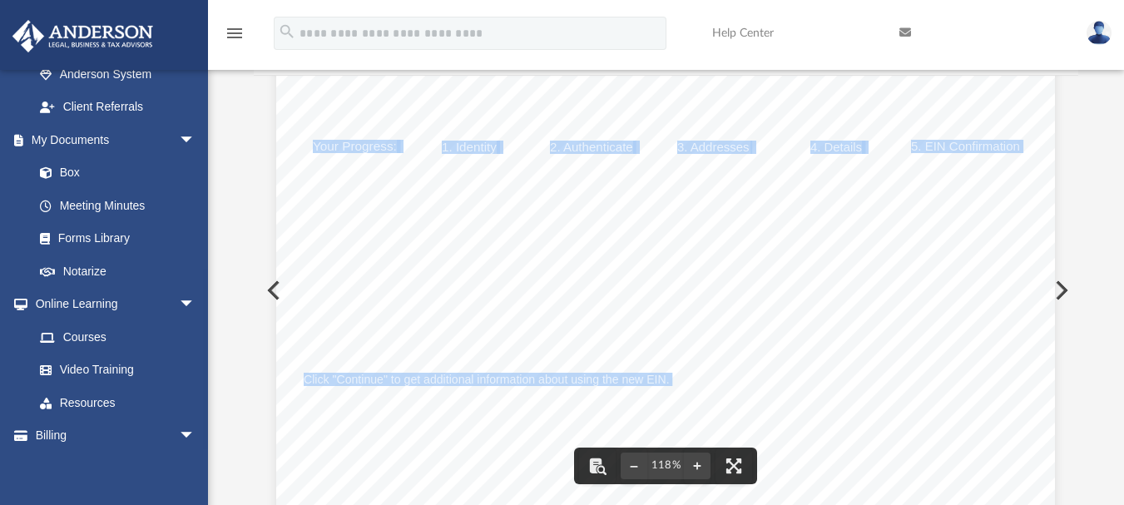
drag, startPoint x: 297, startPoint y: 179, endPoint x: 600, endPoint y: 268, distance: 315.8
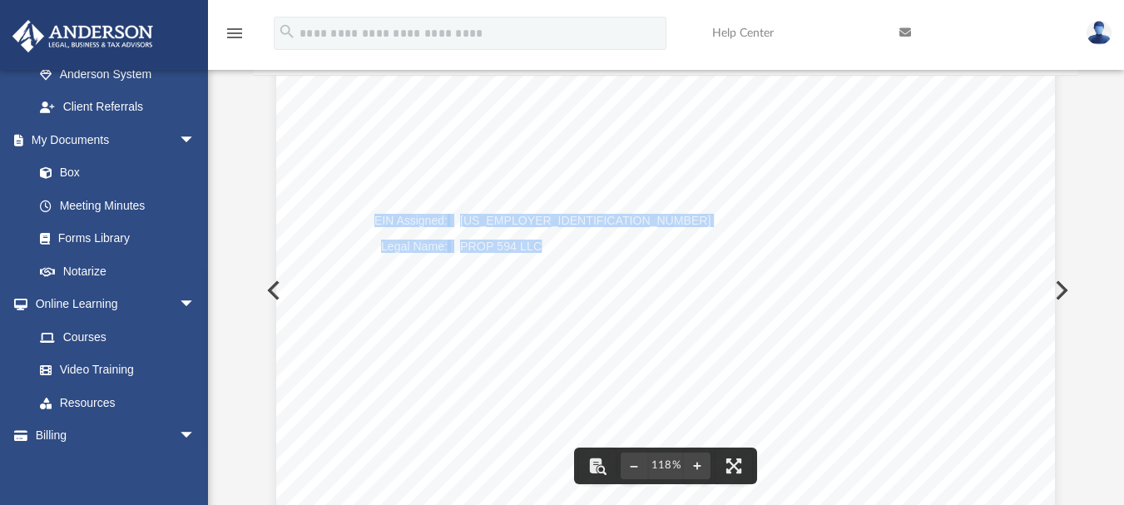
drag, startPoint x: 369, startPoint y: 221, endPoint x: 534, endPoint y: 246, distance: 167.5
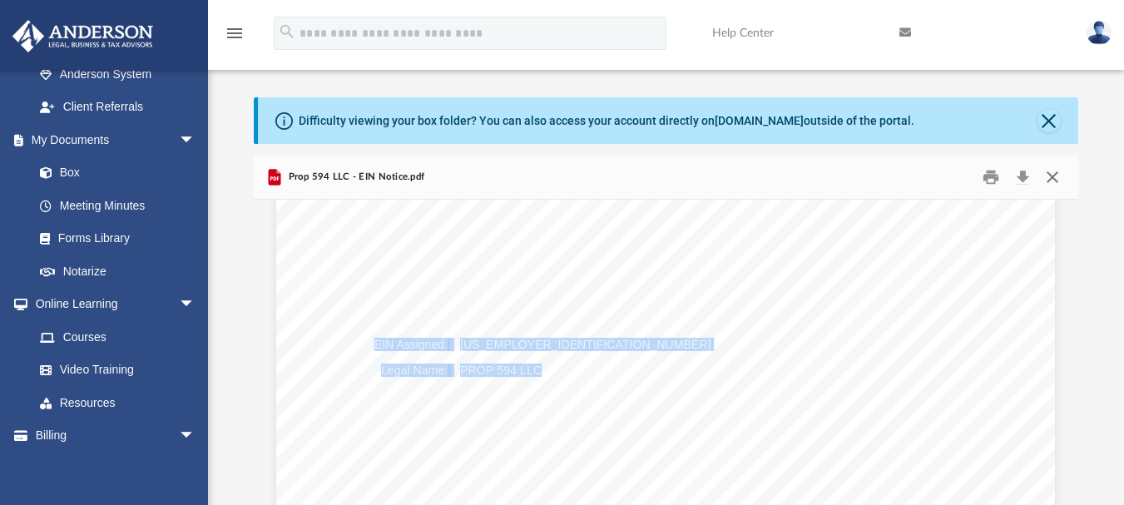
click at [1056, 178] on button "Close" at bounding box center [1053, 177] width 30 height 26
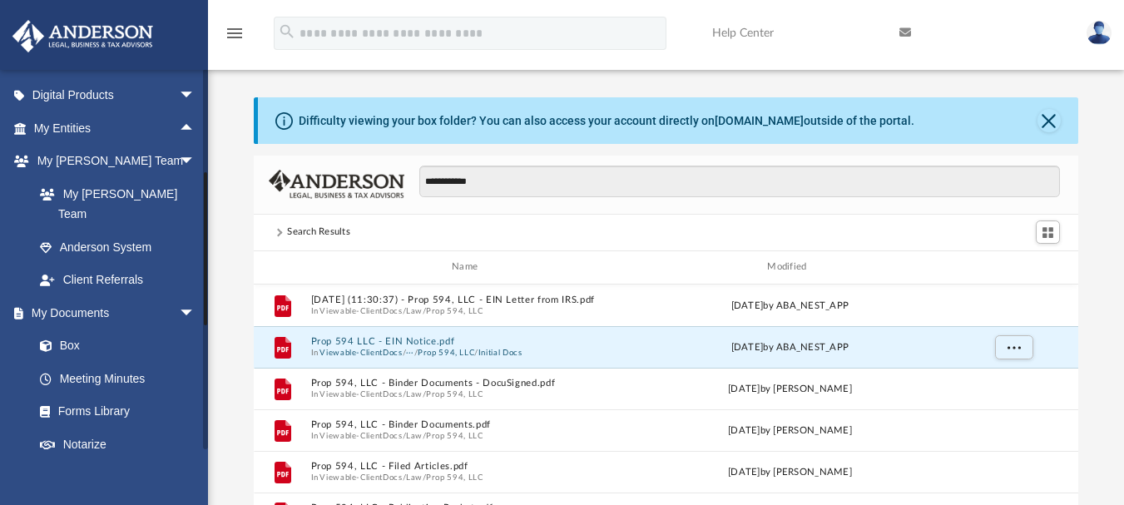
scroll to position [0, 0]
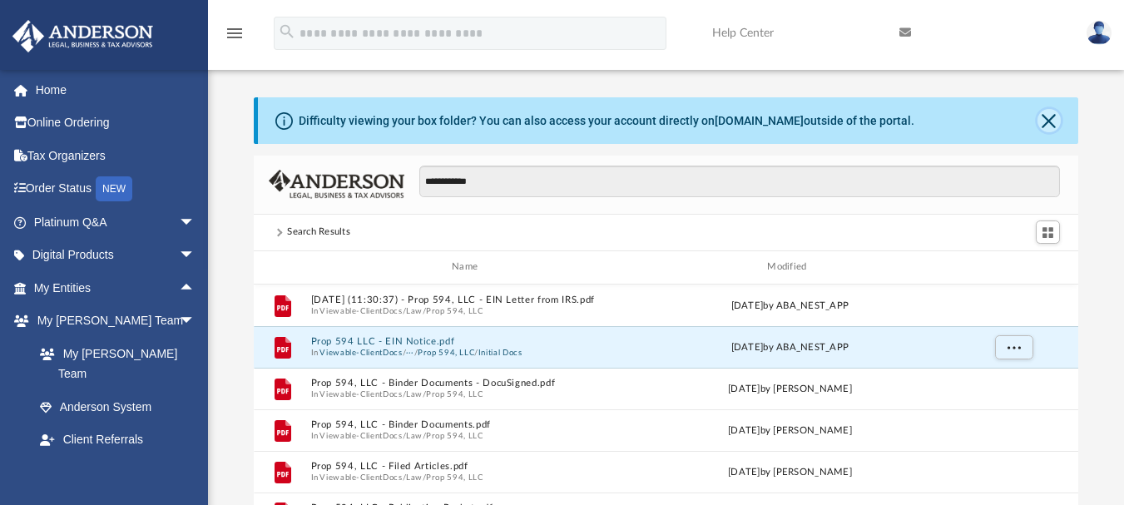
click at [1049, 124] on button "Close" at bounding box center [1049, 120] width 23 height 23
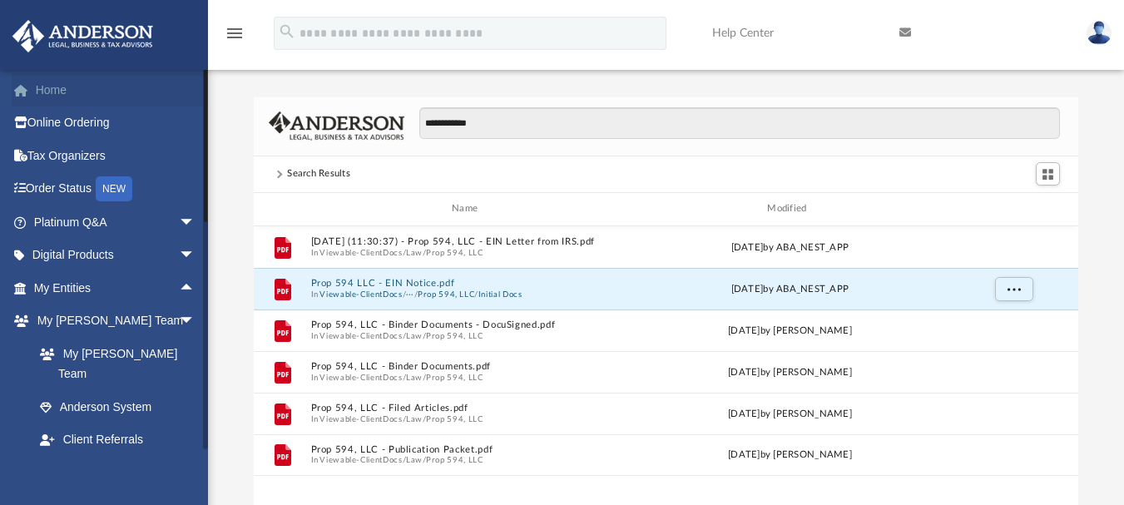
click at [64, 101] on link "Home" at bounding box center [116, 89] width 209 height 33
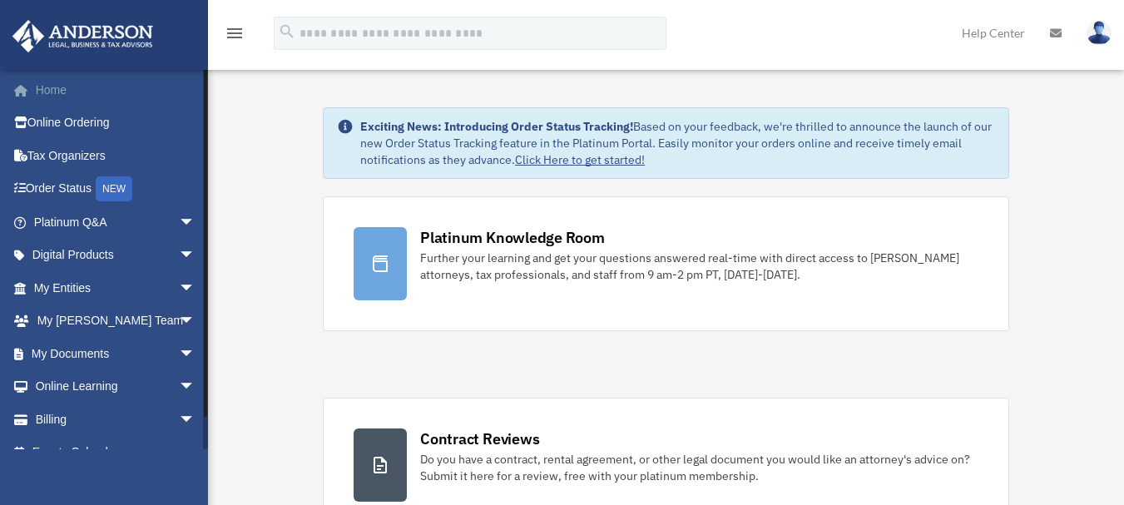
click at [50, 90] on link "Home" at bounding box center [116, 89] width 209 height 33
click at [141, 320] on link "My [PERSON_NAME] Team arrow_drop_down" at bounding box center [116, 321] width 209 height 33
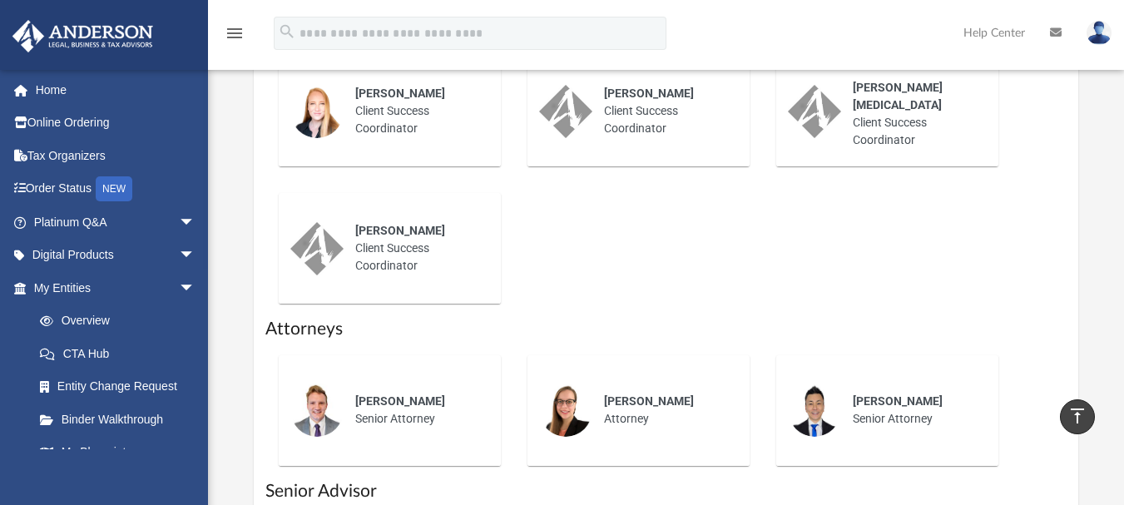
scroll to position [999, 0]
